Goal: Download file/media

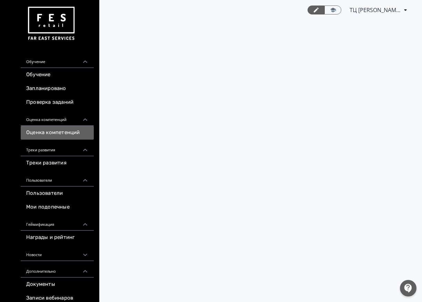
drag, startPoint x: 0, startPoint y: 0, endPoint x: 57, endPoint y: 132, distance: 144.1
click at [57, 132] on link "Оценка компетенций" at bounding box center [57, 133] width 73 height 14
click at [54, 162] on link "Треки развития" at bounding box center [57, 163] width 73 height 14
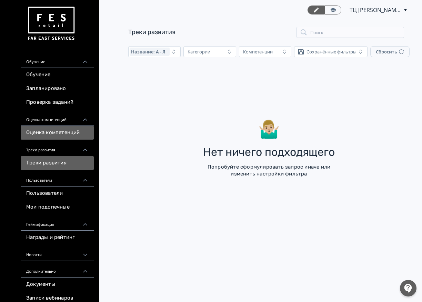
click at [50, 131] on link "Оценка компетенций" at bounding box center [57, 133] width 73 height 14
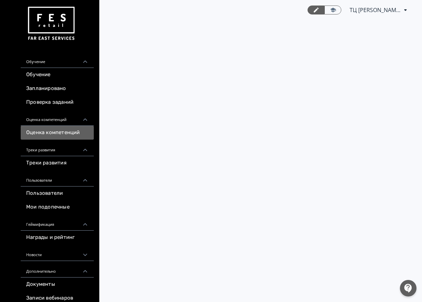
click at [386, 9] on span "ТЦ [PERSON_NAME] СИН 6412203" at bounding box center [375, 10] width 52 height 8
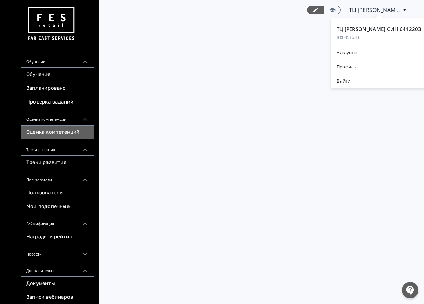
click at [231, 84] on div "ТЦ [PERSON_NAME] СИН 6412203 ID: 6451633 Аккаунты Профиль Выйти" at bounding box center [212, 152] width 424 height 304
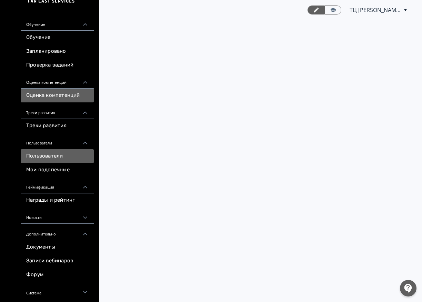
scroll to position [38, 0]
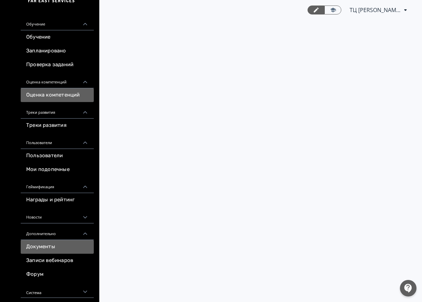
click at [44, 244] on link "Документы" at bounding box center [57, 247] width 73 height 14
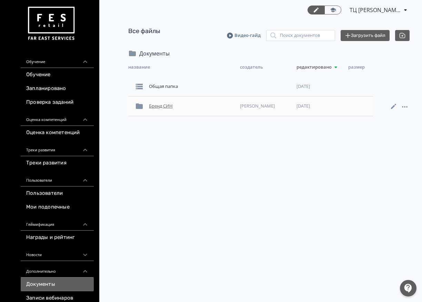
click at [164, 105] on div "Бренд СИН" at bounding box center [191, 106] width 91 height 12
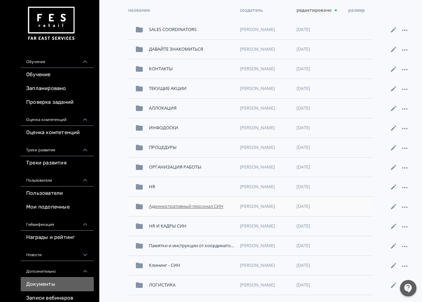
scroll to position [96, 0]
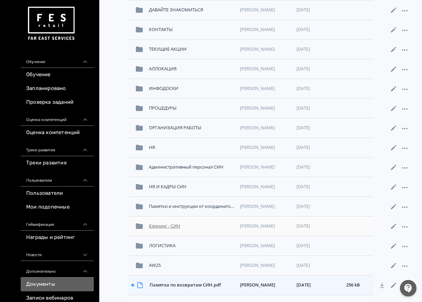
click at [167, 229] on div "Клининг - СИН" at bounding box center [191, 226] width 91 height 12
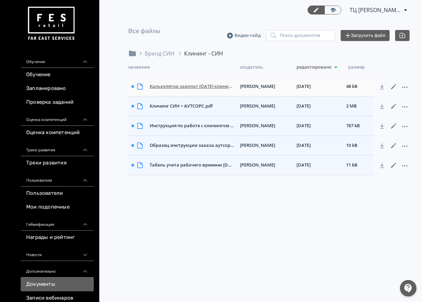
click at [200, 86] on div "Калькулятор зарплат [DATE] клининг СИН.(1).xlsx" at bounding box center [192, 86] width 90 height 12
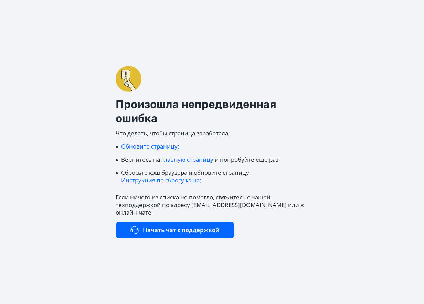
click at [149, 150] on link "Обновите страницу;" at bounding box center [150, 147] width 58 height 8
